Goal: Information Seeking & Learning: Learn about a topic

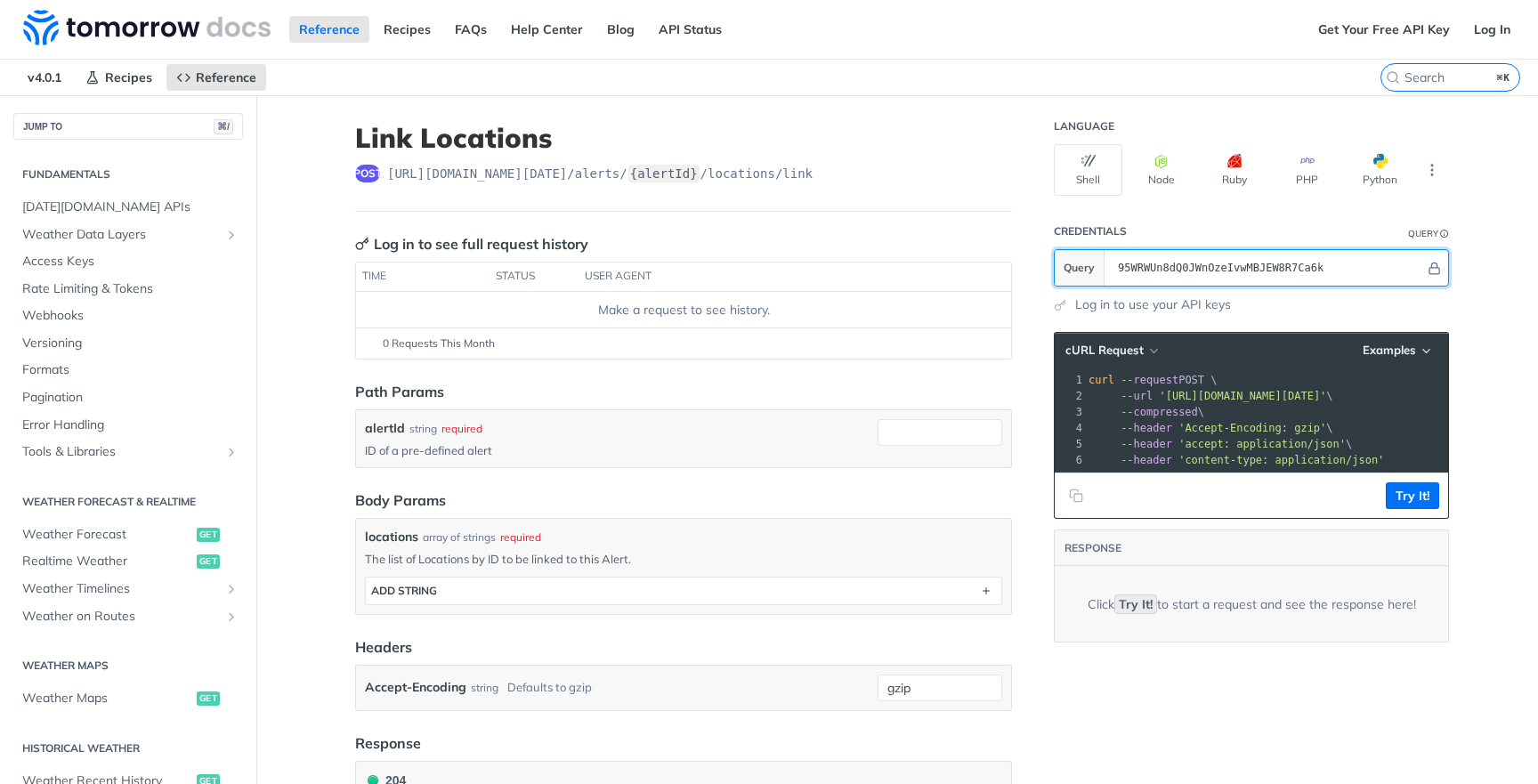
scroll to position [645, 0]
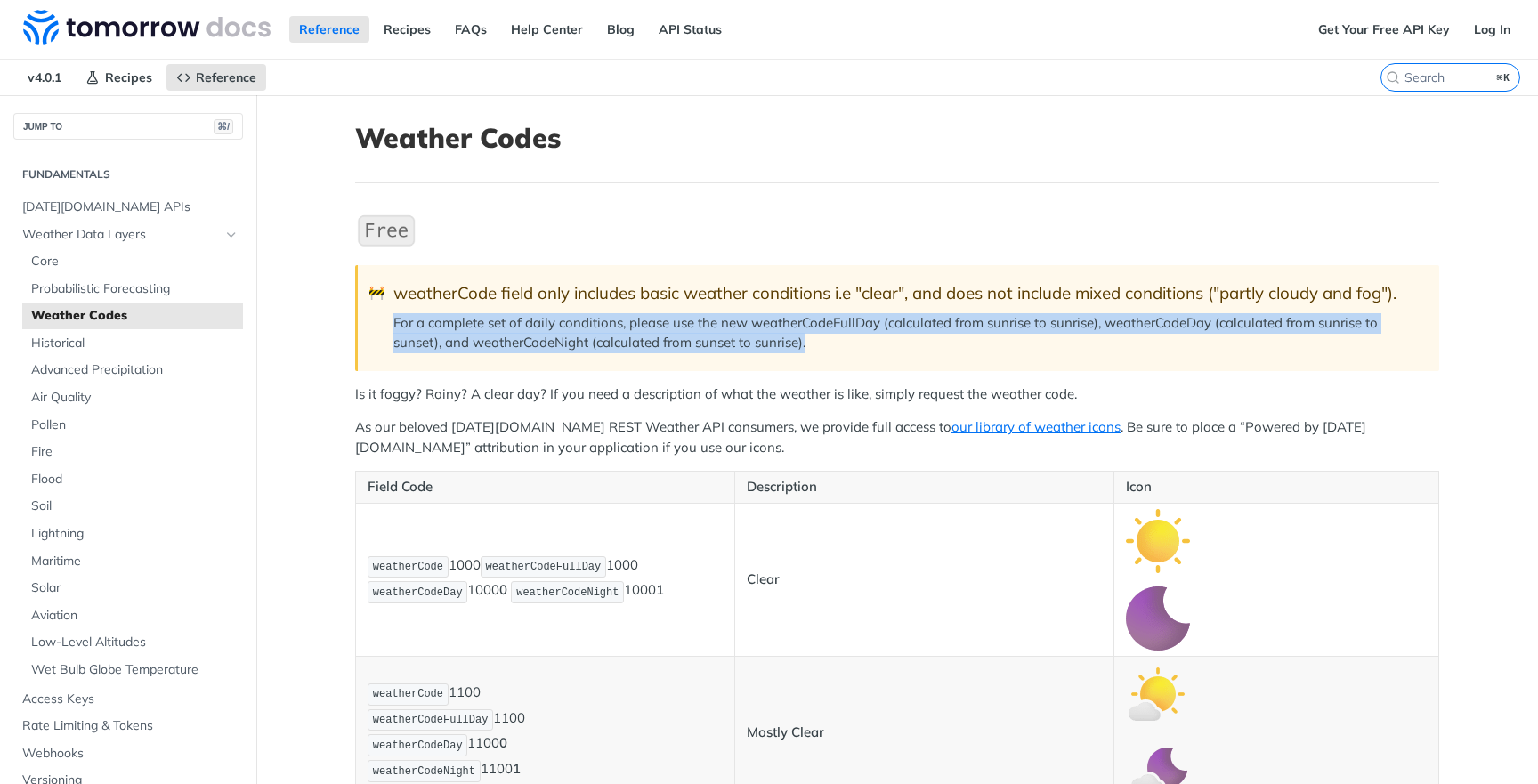
drag, startPoint x: 885, startPoint y: 351, endPoint x: 939, endPoint y: 302, distance: 72.9
click at [939, 302] on blockquote "🚧 weatherCode field only includes basic weather conditions i.e "clear", and doe…" at bounding box center [897, 318] width 1084 height 105
drag, startPoint x: 846, startPoint y: 334, endPoint x: 873, endPoint y: 318, distance: 31.4
click at [873, 318] on p "For a complete set of daily conditions, please use the new weatherCodeFullDay (…" at bounding box center [907, 333] width 1028 height 40
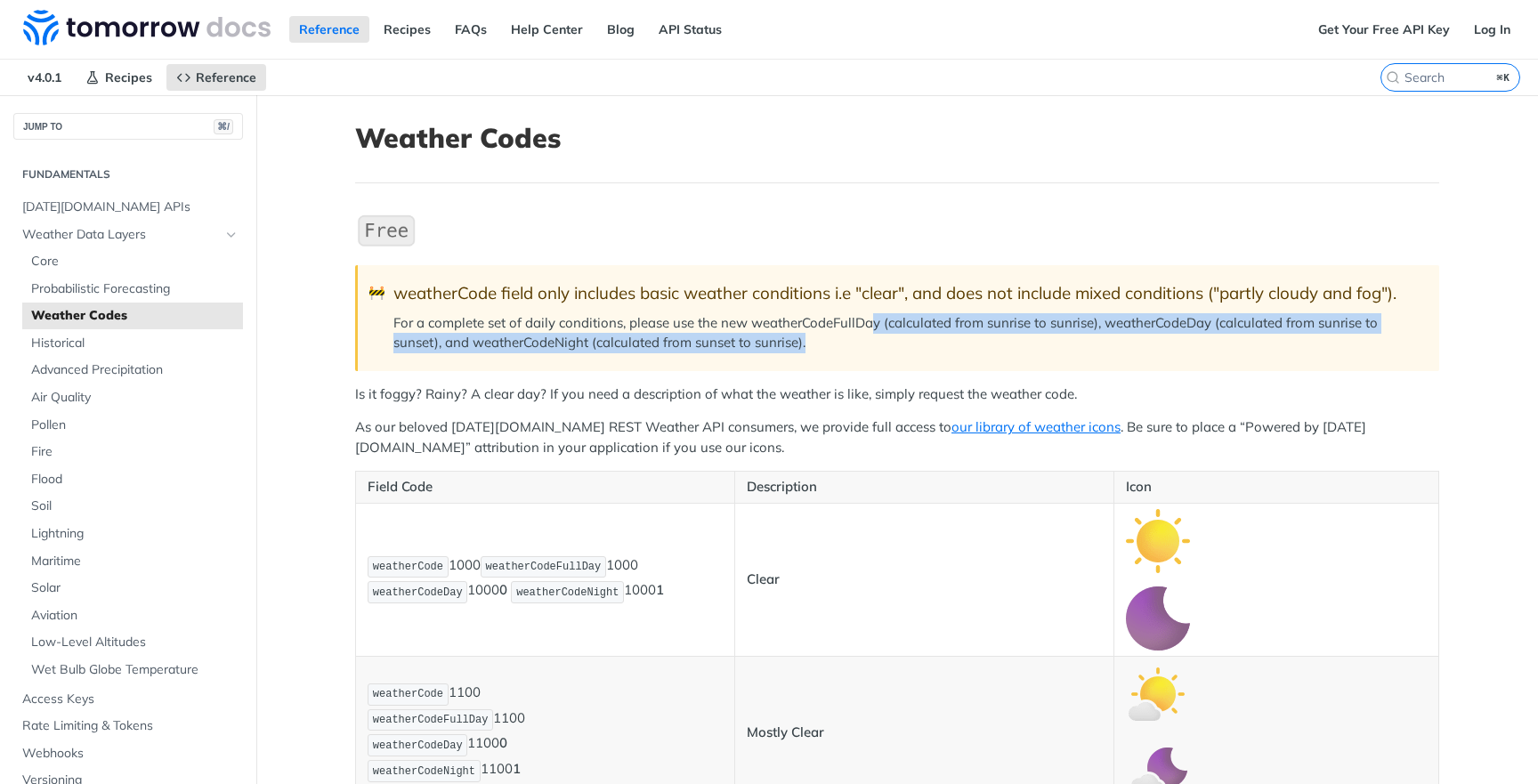
click at [873, 318] on p "For a complete set of daily conditions, please use the new weatherCodeFullDay (…" at bounding box center [907, 333] width 1028 height 40
drag, startPoint x: 899, startPoint y: 318, endPoint x: 891, endPoint y: 347, distance: 30.1
click at [891, 347] on p "For a complete set of daily conditions, please use the new weatherCodeFullDay (…" at bounding box center [907, 333] width 1028 height 40
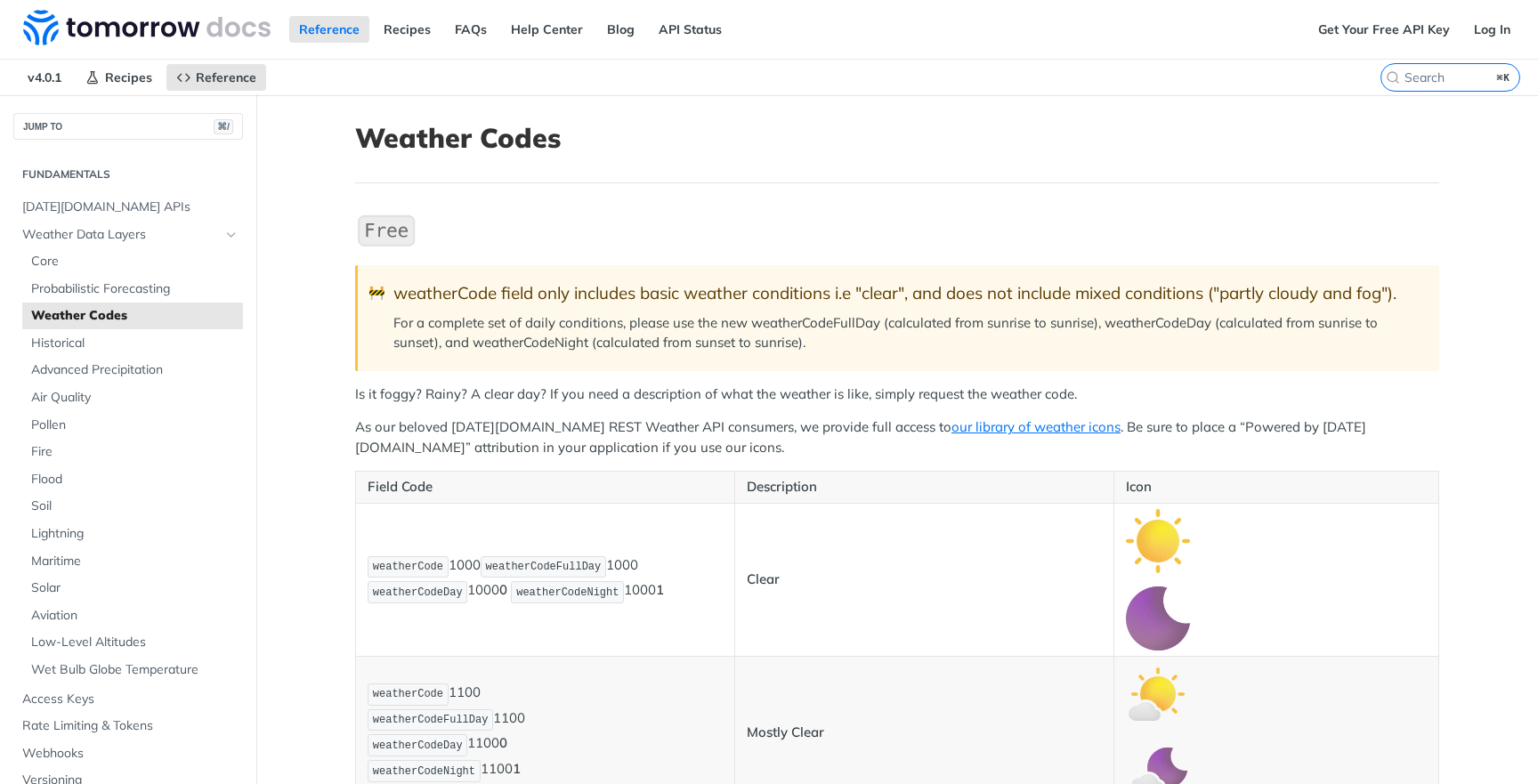
click at [915, 310] on blockquote "🚧 weatherCode field only includes basic weather conditions i.e "clear", and doe…" at bounding box center [897, 318] width 1084 height 105
click at [961, 322] on p "For a complete set of daily conditions, please use the new weatherCodeFullDay (…" at bounding box center [907, 333] width 1028 height 40
click at [927, 321] on p "For a complete set of daily conditions, please use the new weatherCodeFullDay (…" at bounding box center [907, 333] width 1028 height 40
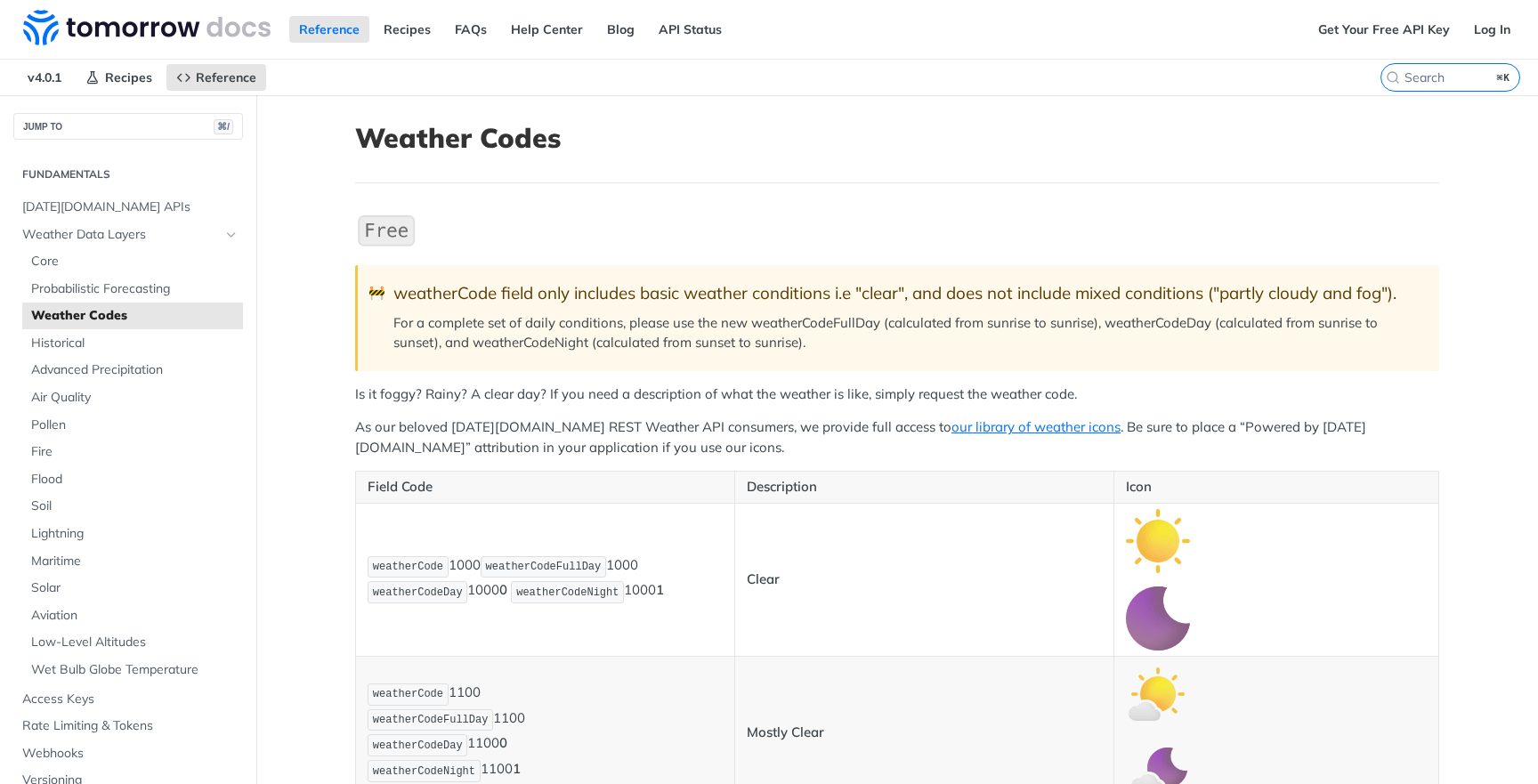
click at [927, 321] on p "For a complete set of daily conditions, please use the new weatherCodeFullDay (…" at bounding box center [907, 333] width 1028 height 40
click at [1106, 321] on p "For a complete set of daily conditions, please use the new weatherCodeFullDay (…" at bounding box center [907, 333] width 1028 height 40
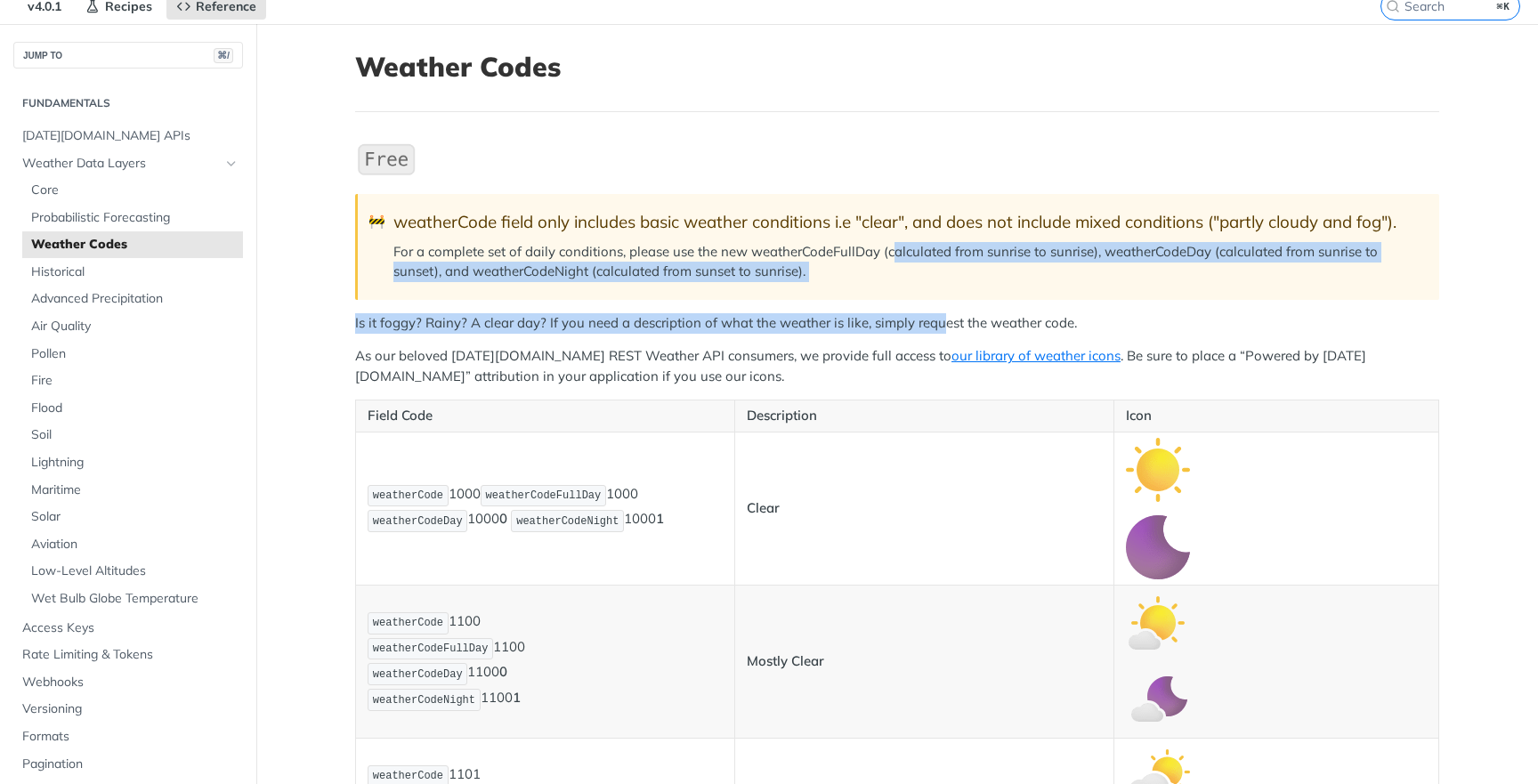
drag, startPoint x: 944, startPoint y: 311, endPoint x: 888, endPoint y: 246, distance: 85.8
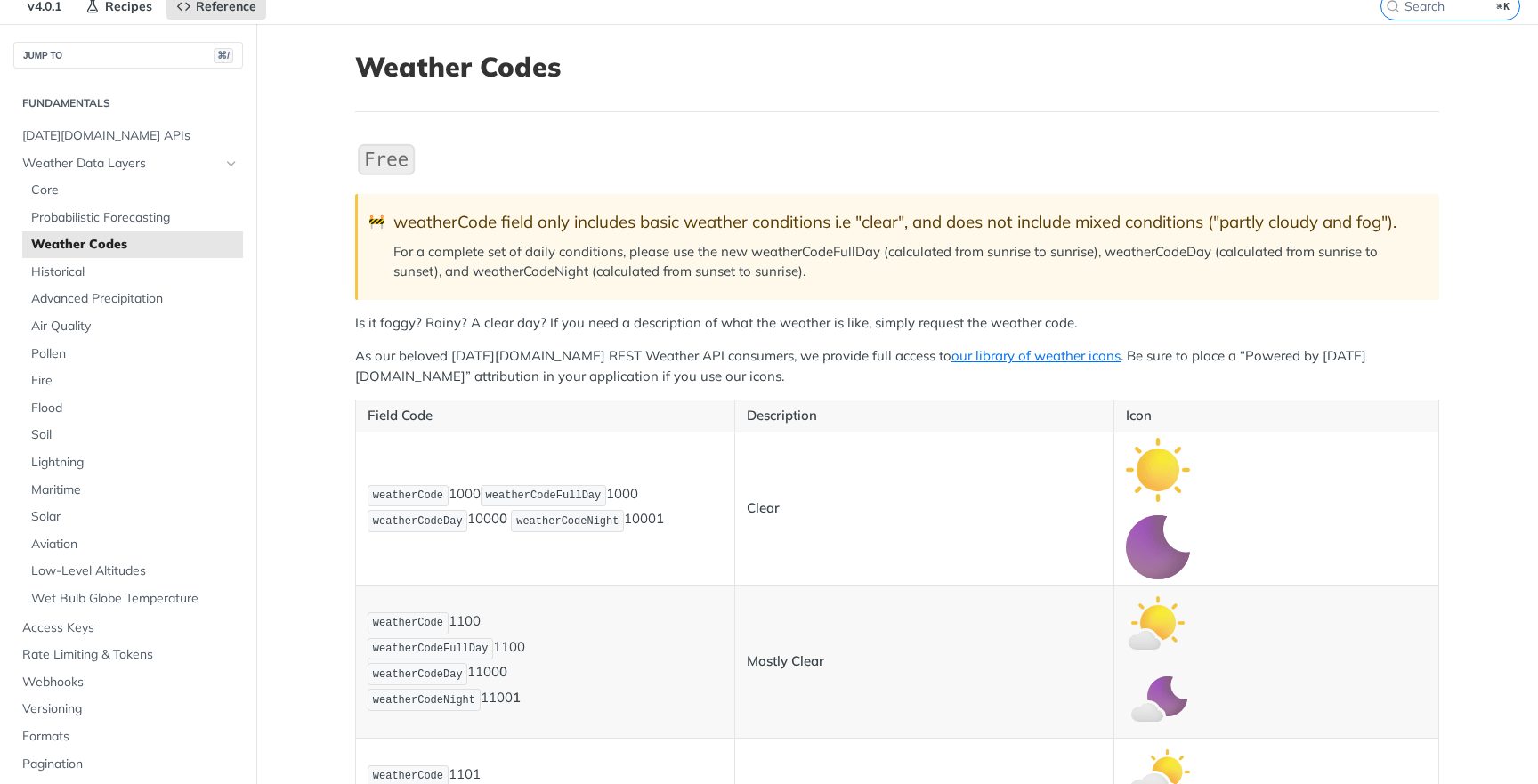
click at [888, 246] on p "For a complete set of daily conditions, please use the new weatherCodeFullDay (…" at bounding box center [907, 261] width 1028 height 40
